Goal: Information Seeking & Learning: Learn about a topic

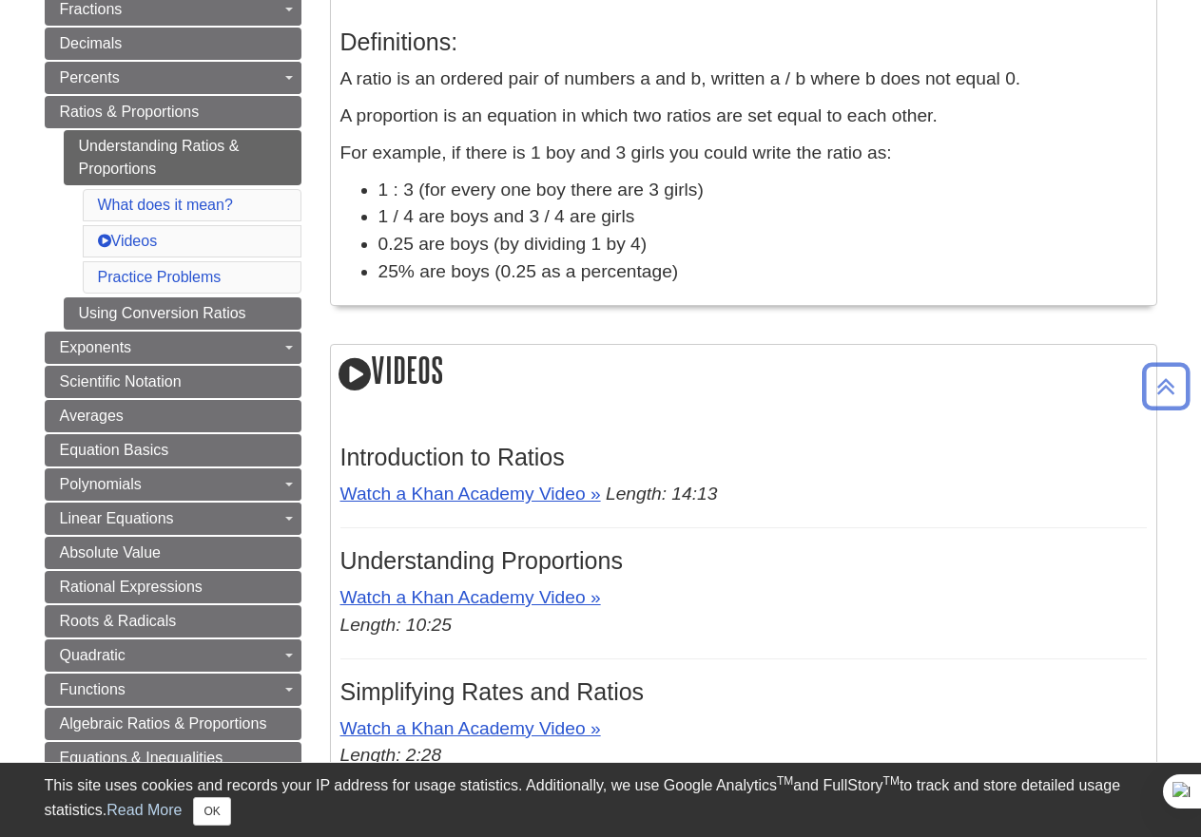
scroll to position [500, 0]
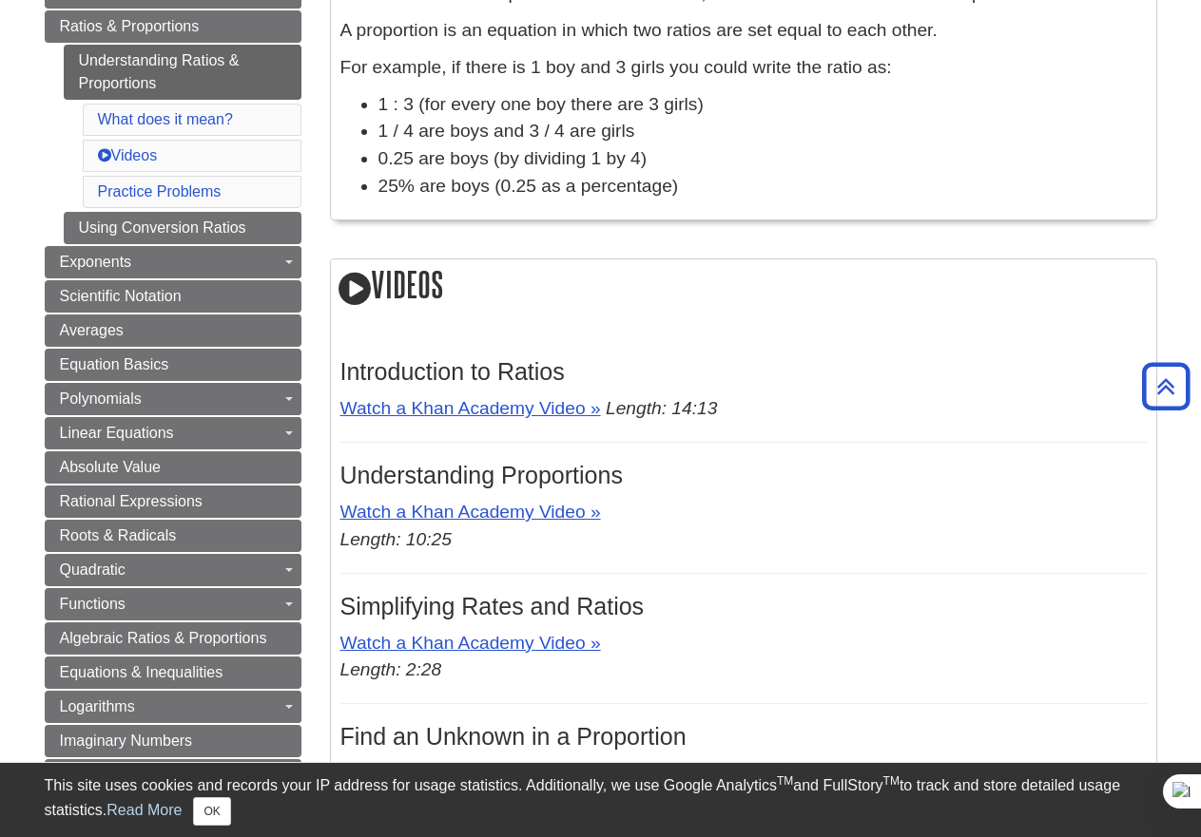
click at [351, 292] on icon at bounding box center [354, 289] width 32 height 38
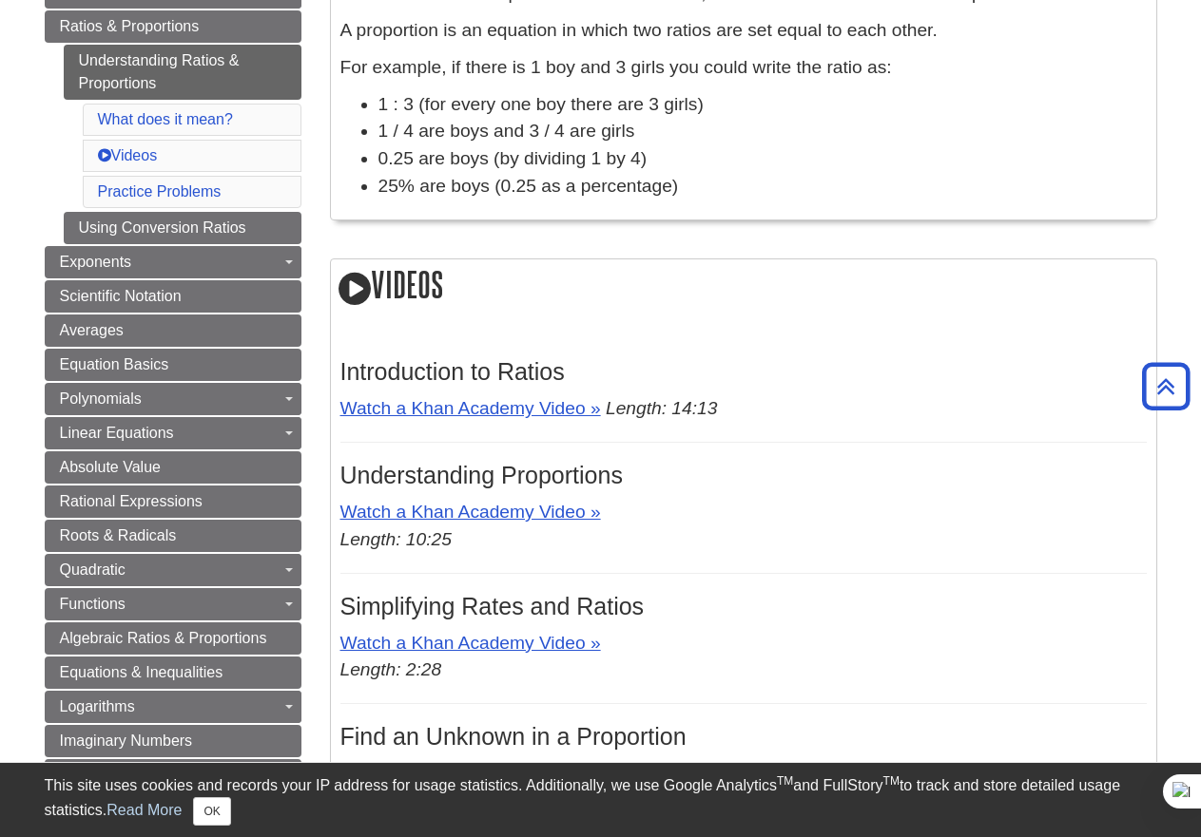
click at [351, 292] on icon at bounding box center [354, 289] width 32 height 38
click at [351, 278] on icon at bounding box center [354, 289] width 32 height 38
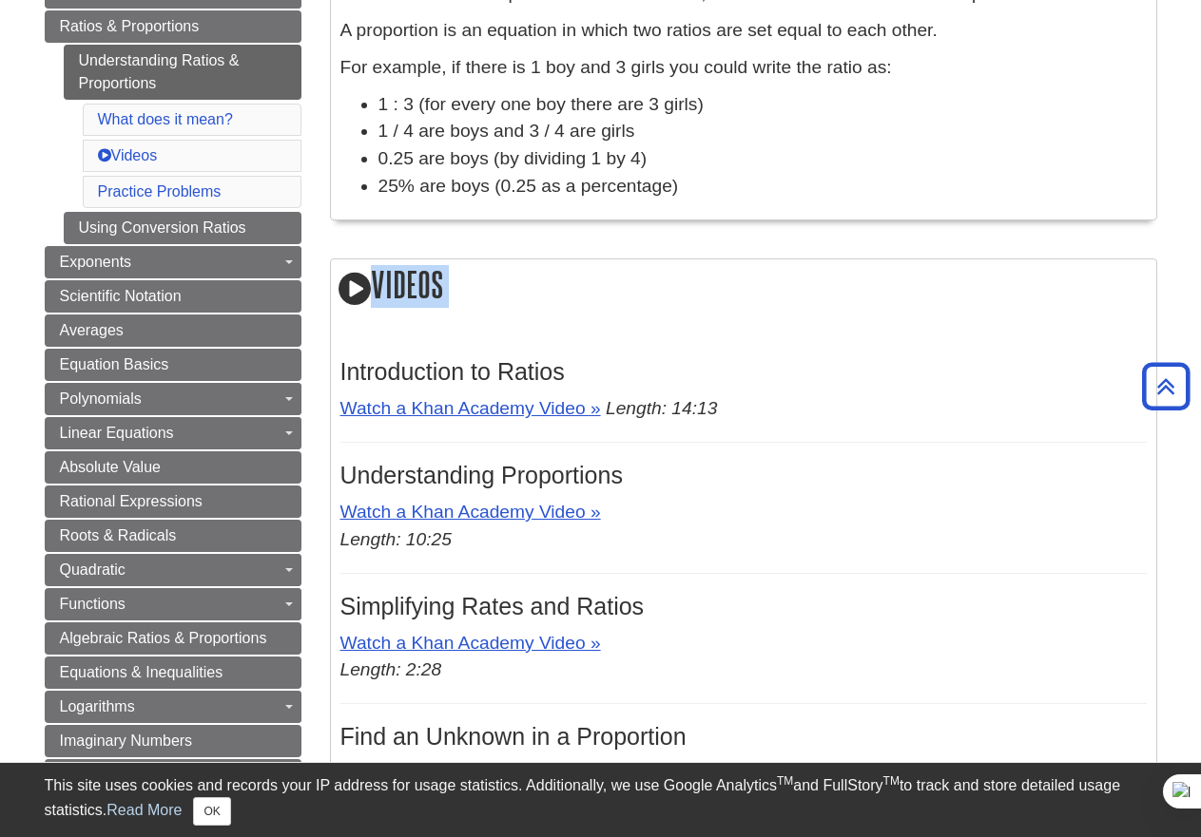
click at [351, 278] on icon at bounding box center [354, 289] width 32 height 38
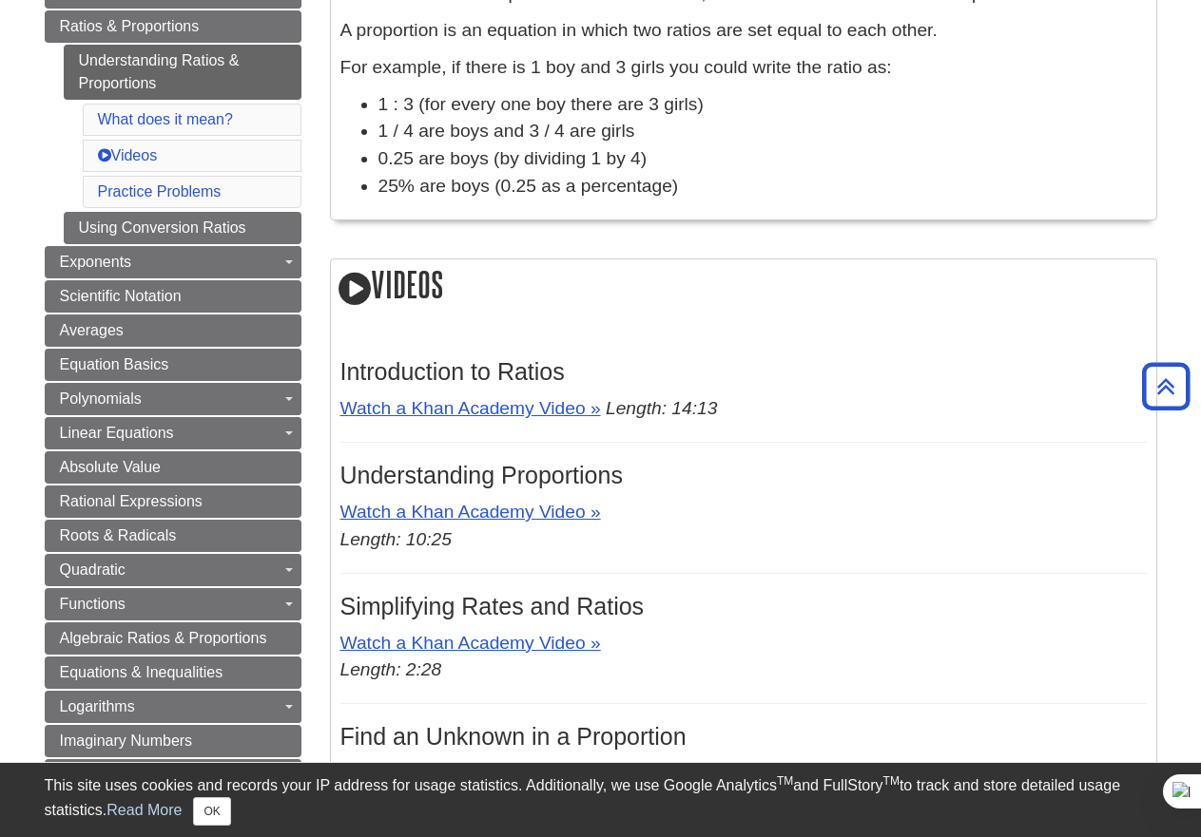
drag, startPoint x: 474, startPoint y: 274, endPoint x: 328, endPoint y: 282, distance: 146.6
click at [328, 282] on div "What does it mean? Definitions: A ratio is an ordered pair of numbers a and b, …" at bounding box center [744, 515] width 856 height 1375
click at [634, 403] on em "Length: 14:13" at bounding box center [661, 408] width 111 height 20
click at [478, 418] on link "Watch a Khan Academy Video »" at bounding box center [470, 408] width 260 height 20
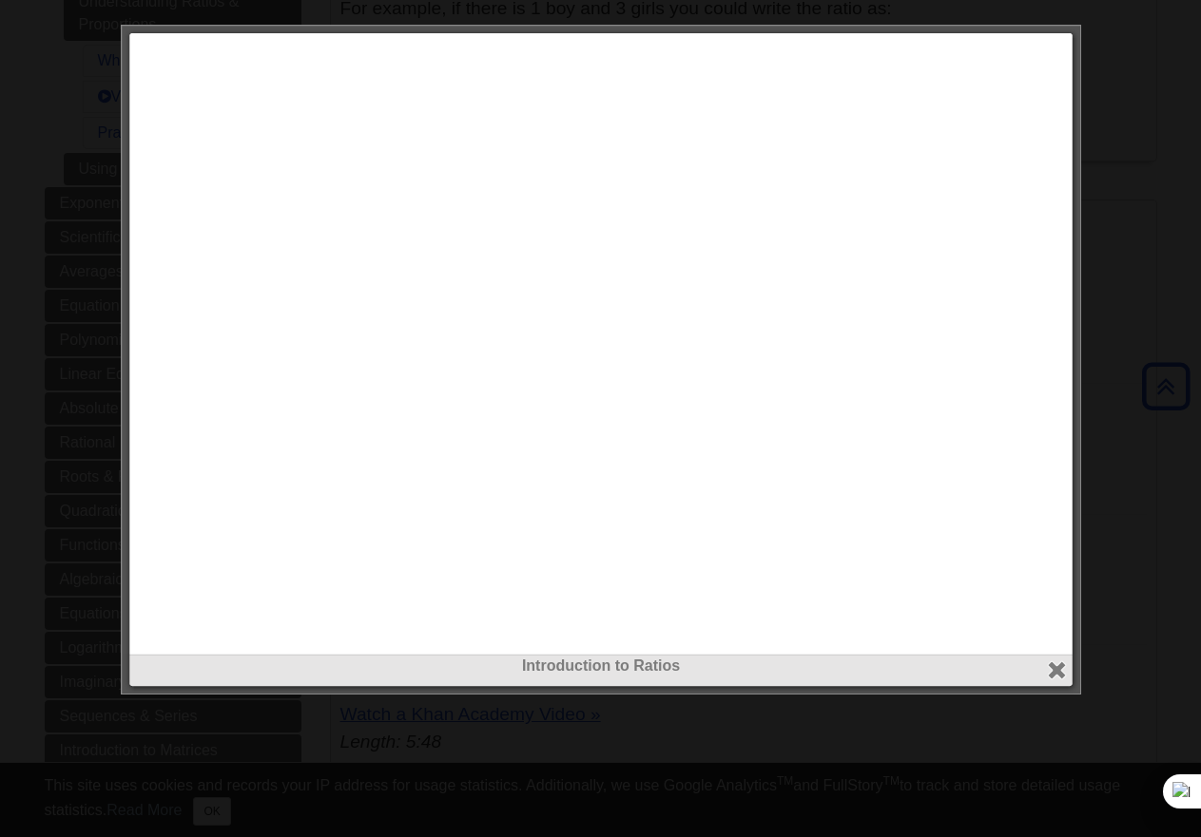
scroll to position [595, 0]
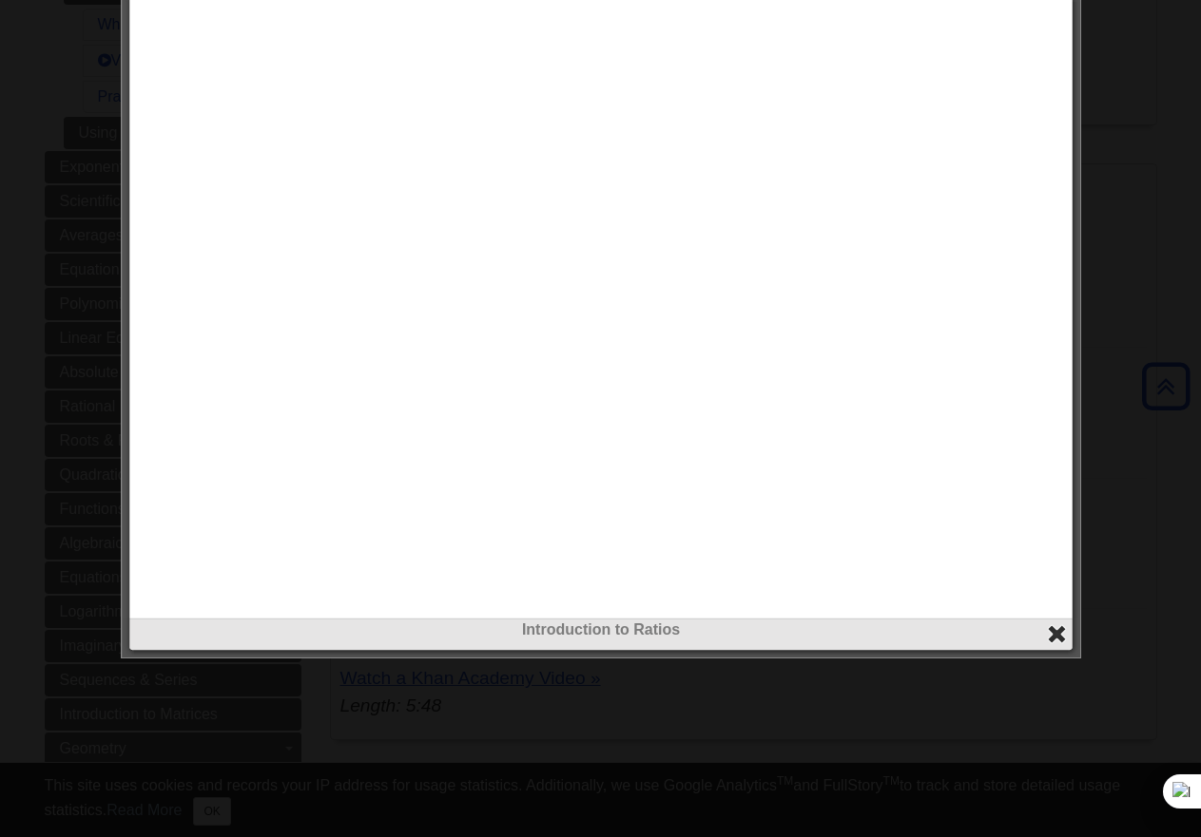
click at [1060, 638] on button "close" at bounding box center [1057, 635] width 22 height 22
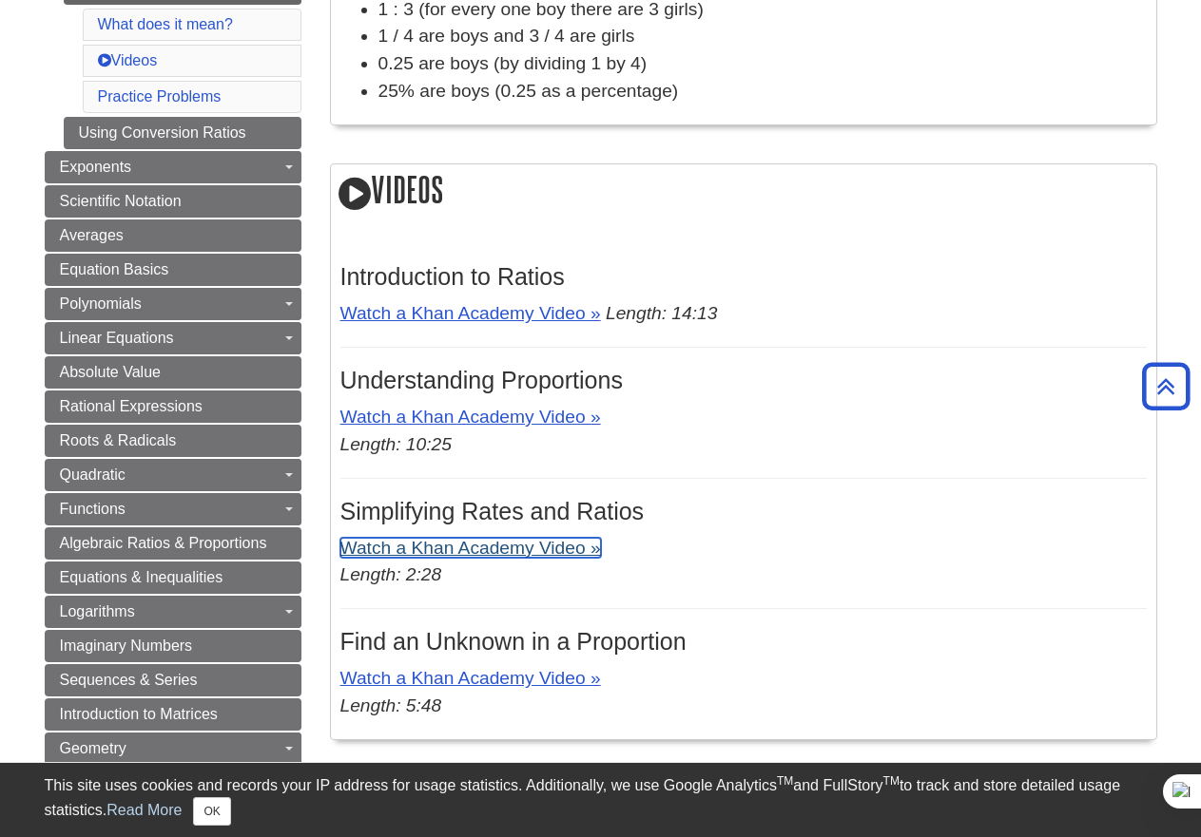
click at [549, 541] on link "Watch a Khan Academy Video »" at bounding box center [470, 548] width 260 height 20
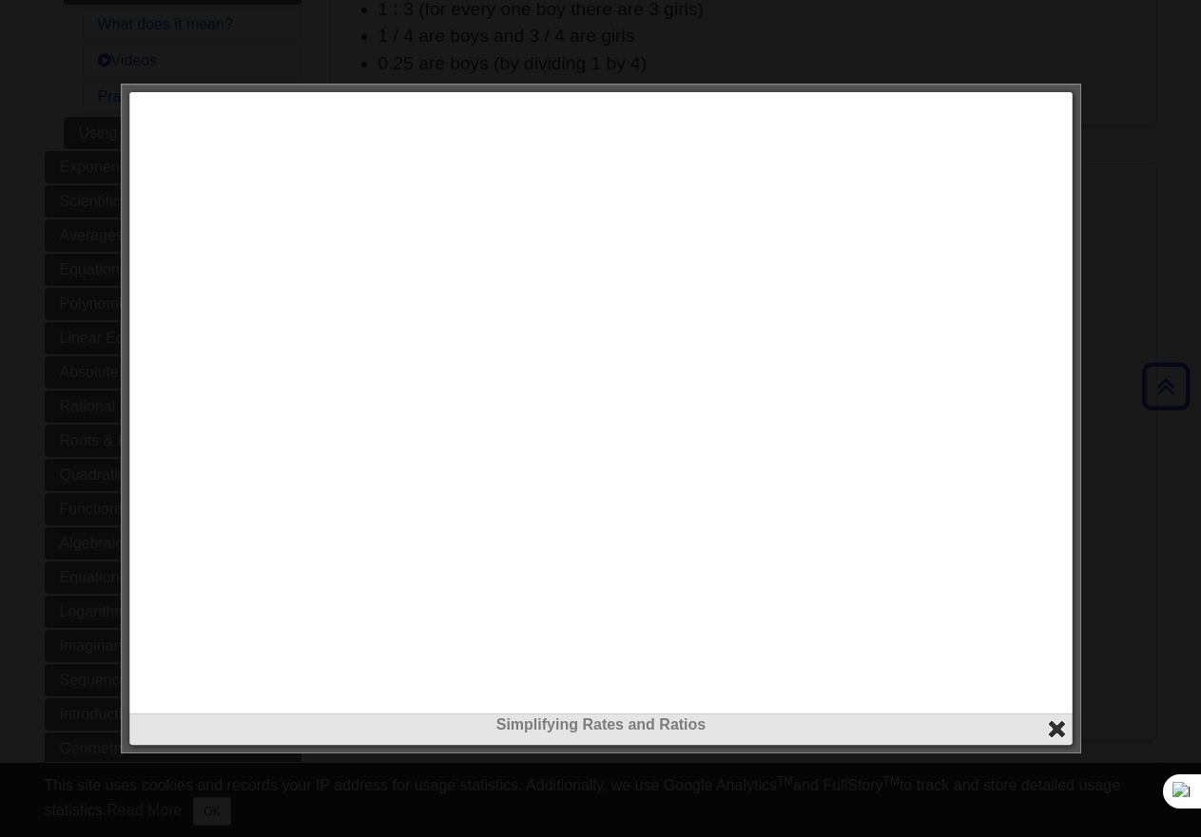
click at [1053, 731] on button "close" at bounding box center [1057, 730] width 22 height 22
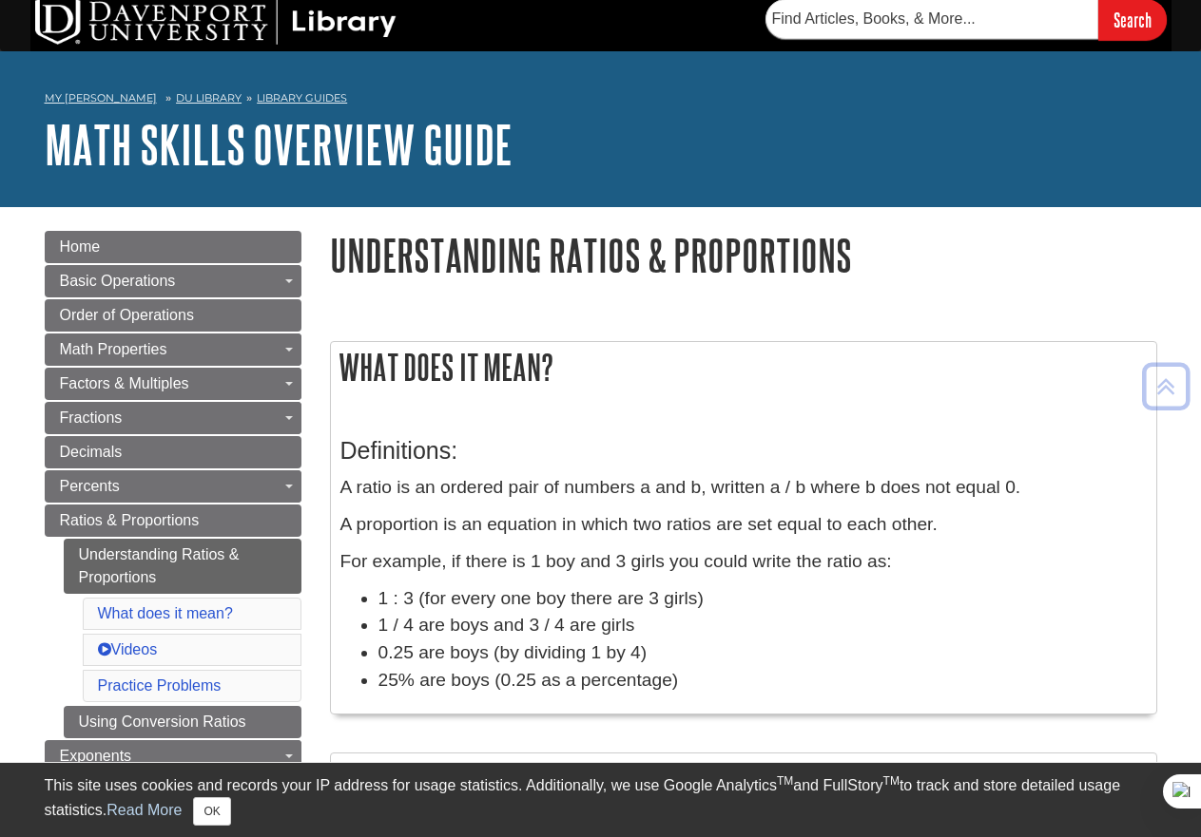
scroll to position [0, 0]
